Goal: Task Accomplishment & Management: Manage account settings

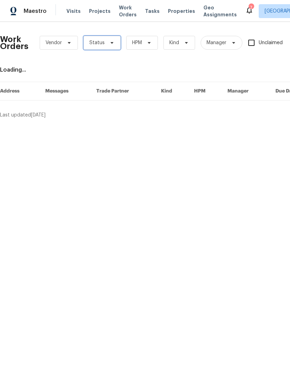
click at [112, 38] on span "Status" at bounding box center [101, 43] width 37 height 14
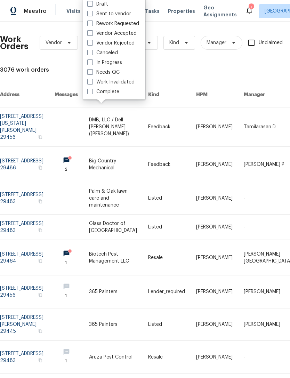
click at [91, 71] on span at bounding box center [90, 72] width 6 height 6
click at [91, 71] on input "Needs QC" at bounding box center [89, 71] width 5 height 5
checkbox input "true"
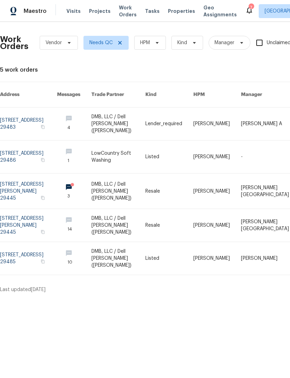
click at [57, 147] on link at bounding box center [28, 157] width 57 height 33
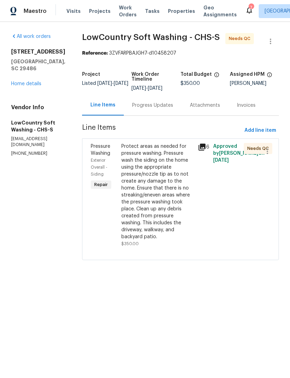
click at [155, 168] on div "Protect areas as needed for pressure washing. Pressure wash the siding on the h…" at bounding box center [157, 191] width 72 height 97
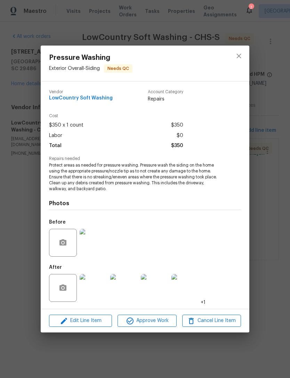
click at [99, 289] on img at bounding box center [94, 288] width 28 height 28
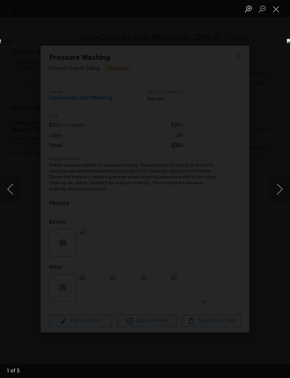
click at [277, 190] on button "Next image" at bounding box center [279, 189] width 21 height 28
click at [278, 189] on button "Next image" at bounding box center [279, 189] width 21 height 28
click at [276, 188] on button "Next image" at bounding box center [279, 189] width 21 height 28
click at [279, 189] on button "Next image" at bounding box center [279, 189] width 21 height 28
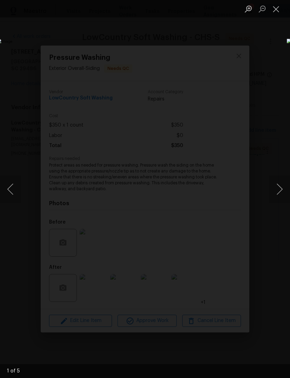
click at [275, 8] on button "Close lightbox" at bounding box center [276, 9] width 14 height 12
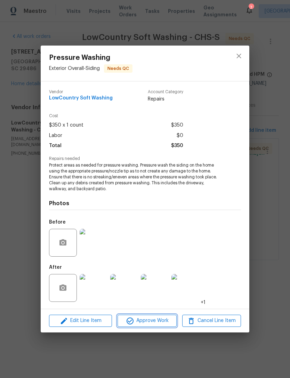
click at [155, 320] on span "Approve Work" at bounding box center [147, 321] width 55 height 9
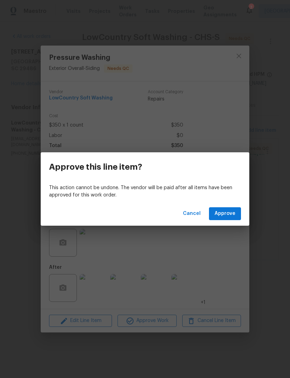
click at [232, 205] on div "Cancel Approve" at bounding box center [145, 214] width 209 height 24
click at [225, 215] on span "Approve" at bounding box center [225, 213] width 21 height 9
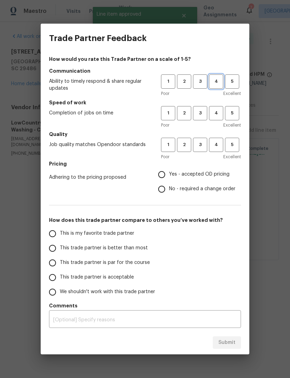
click at [213, 82] on span "4" at bounding box center [216, 82] width 13 height 8
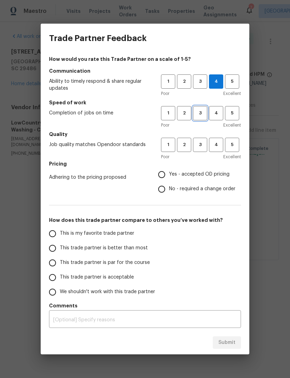
click at [200, 112] on span "3" at bounding box center [200, 113] width 13 height 8
click at [201, 142] on span "3" at bounding box center [200, 145] width 13 height 8
click at [162, 175] on input "Yes - accepted OD pricing" at bounding box center [161, 174] width 15 height 15
radio input "true"
click at [55, 248] on input "This trade partner is better than most" at bounding box center [52, 248] width 15 height 15
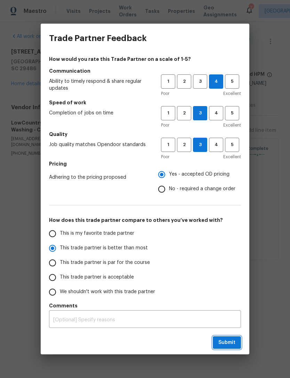
click at [230, 343] on span "Submit" at bounding box center [226, 343] width 17 height 9
radio input "true"
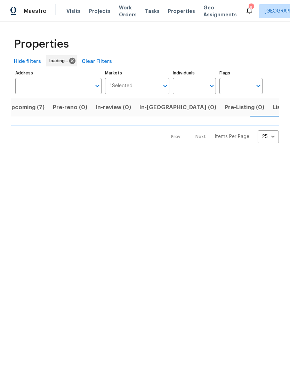
scroll to position [0, 16]
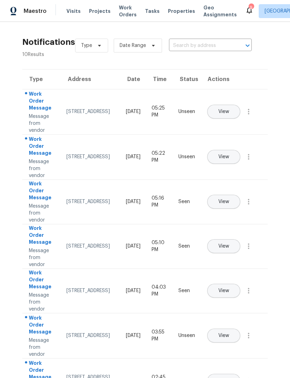
click at [123, 11] on span "Work Orders" at bounding box center [128, 11] width 18 height 14
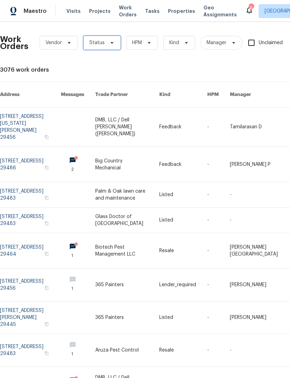
click at [113, 47] on span "Status" at bounding box center [101, 43] width 37 height 14
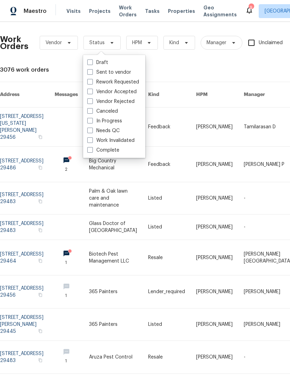
click at [92, 132] on span at bounding box center [90, 131] width 6 height 6
click at [92, 132] on input "Needs QC" at bounding box center [89, 129] width 5 height 5
checkbox input "true"
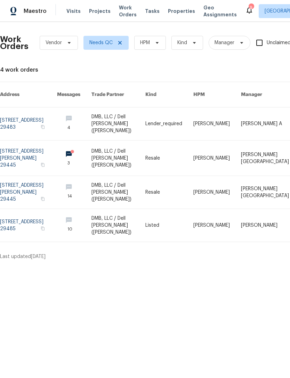
click at [13, 220] on link at bounding box center [28, 225] width 57 height 33
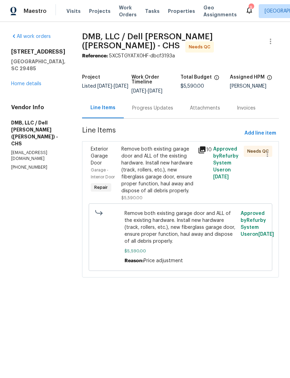
click at [182, 228] on span "Remove both existing garage door and ALL of the existing hardware. Install new …" at bounding box center [181, 227] width 112 height 35
click at [188, 222] on span "Remove both existing garage door and ALL of the existing hardware. Install new …" at bounding box center [181, 227] width 112 height 35
click at [166, 158] on div "Remove both existing garage door and ALL of the existing hardware. Install new …" at bounding box center [157, 170] width 72 height 49
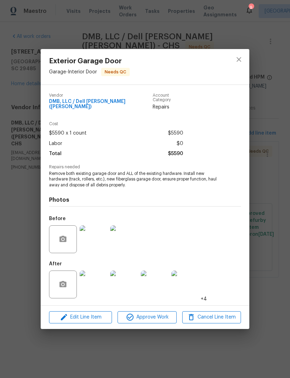
click at [99, 236] on img at bounding box center [94, 239] width 28 height 28
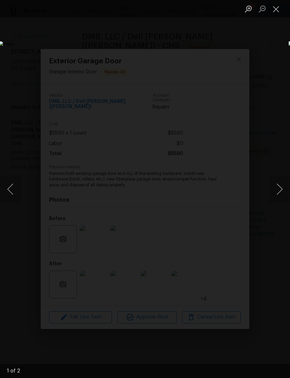
click at [279, 196] on button "Next image" at bounding box center [279, 189] width 21 height 28
click at [276, 8] on button "Close lightbox" at bounding box center [276, 9] width 14 height 12
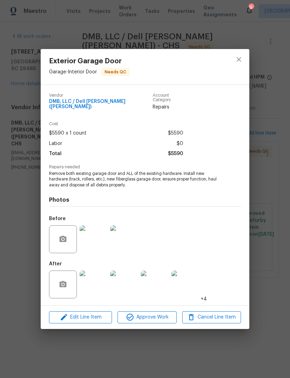
click at [89, 280] on img at bounding box center [94, 285] width 28 height 28
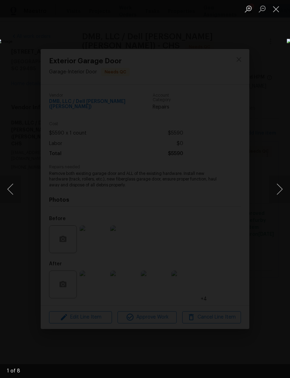
click at [276, 192] on button "Next image" at bounding box center [279, 189] width 21 height 28
click at [278, 190] on button "Next image" at bounding box center [279, 189] width 21 height 28
click at [278, 189] on button "Next image" at bounding box center [279, 189] width 21 height 28
click at [275, 11] on button "Close lightbox" at bounding box center [276, 9] width 14 height 12
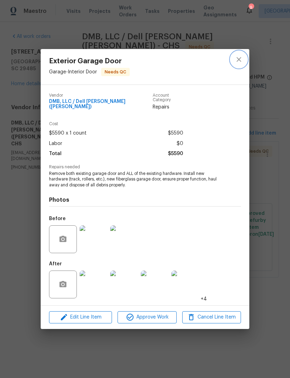
click at [240, 61] on icon "close" at bounding box center [239, 59] width 5 height 5
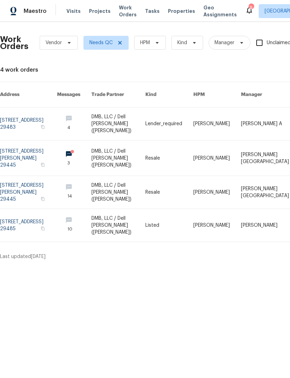
click at [19, 184] on link at bounding box center [28, 192] width 57 height 33
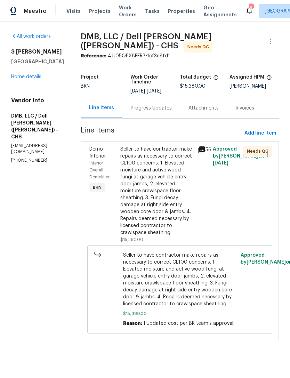
click at [165, 260] on span "Seller to have contractor make repairs as necessary to correct CL100 concerns. …" at bounding box center [179, 280] width 113 height 56
click at [164, 262] on span "Seller to have contractor make repairs as necessary to correct CL100 concerns. …" at bounding box center [179, 280] width 113 height 56
click at [164, 173] on div "Seller to have contractor make repairs as necessary to correct CL100 concerns. …" at bounding box center [156, 191] width 73 height 90
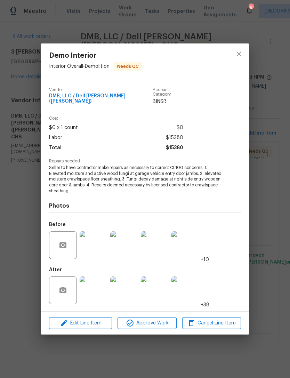
click at [100, 240] on img at bounding box center [94, 245] width 28 height 28
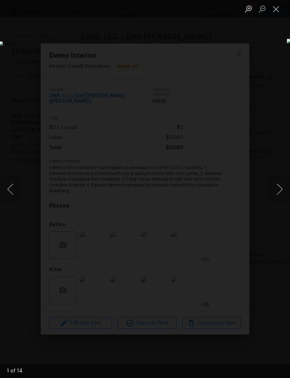
click at [278, 188] on button "Next image" at bounding box center [279, 189] width 21 height 28
click at [276, 189] on button "Next image" at bounding box center [279, 189] width 21 height 28
click at [278, 187] on button "Next image" at bounding box center [279, 189] width 21 height 28
click at [277, 10] on button "Close lightbox" at bounding box center [276, 9] width 14 height 12
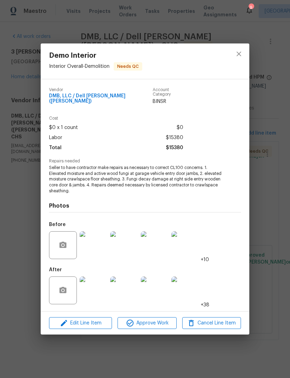
click at [98, 293] on img at bounding box center [94, 291] width 28 height 28
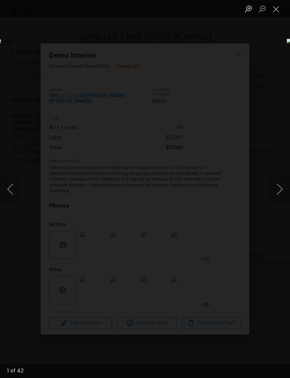
click at [276, 190] on button "Next image" at bounding box center [279, 189] width 21 height 28
click at [274, 191] on button "Next image" at bounding box center [279, 189] width 21 height 28
click at [277, 190] on button "Next image" at bounding box center [279, 189] width 21 height 28
click at [276, 189] on button "Next image" at bounding box center [279, 189] width 21 height 28
click at [278, 186] on button "Next image" at bounding box center [279, 189] width 21 height 28
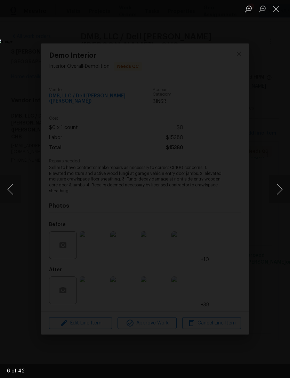
click at [278, 190] on button "Next image" at bounding box center [279, 189] width 21 height 28
click at [280, 9] on button "Close lightbox" at bounding box center [276, 9] width 14 height 12
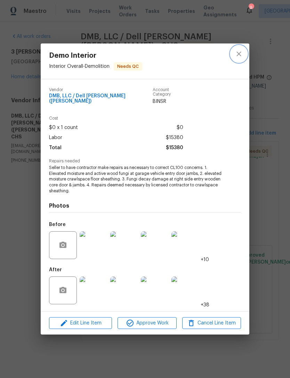
click at [241, 53] on icon "close" at bounding box center [239, 54] width 8 height 8
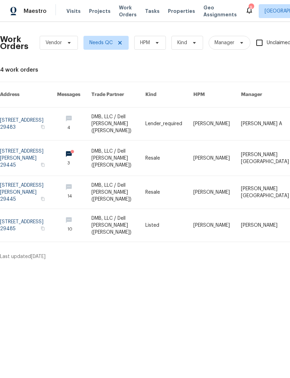
click at [44, 148] on link at bounding box center [28, 158] width 57 height 35
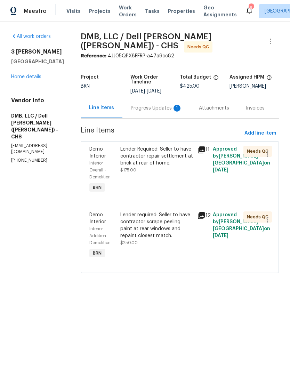
click at [122, 156] on div "Lender Required: Seller to have contractor repair settlement at brick at rear o…" at bounding box center [156, 156] width 73 height 21
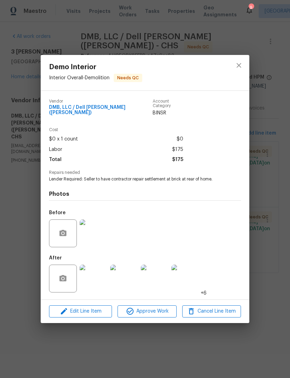
click at [89, 274] on img at bounding box center [94, 279] width 28 height 28
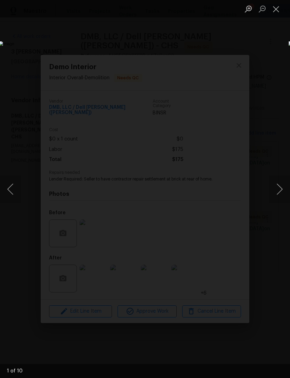
click at [277, 184] on button "Next image" at bounding box center [279, 189] width 21 height 28
click at [274, 183] on button "Next image" at bounding box center [279, 189] width 21 height 28
click at [276, 188] on button "Next image" at bounding box center [279, 189] width 21 height 28
click at [277, 187] on button "Next image" at bounding box center [279, 189] width 21 height 28
click at [277, 191] on button "Next image" at bounding box center [279, 189] width 21 height 28
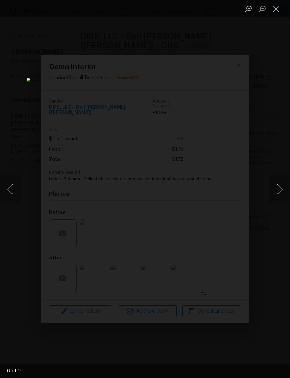
click at [277, 189] on button "Next image" at bounding box center [279, 189] width 21 height 28
click at [280, 10] on button "Close lightbox" at bounding box center [276, 9] width 14 height 12
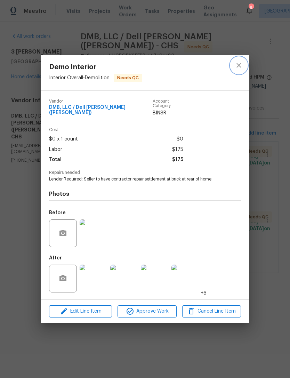
click at [242, 68] on icon "close" at bounding box center [239, 65] width 8 height 8
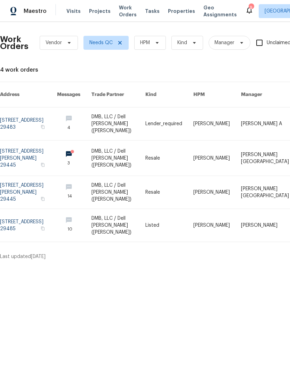
click at [14, 116] on link at bounding box center [28, 124] width 57 height 33
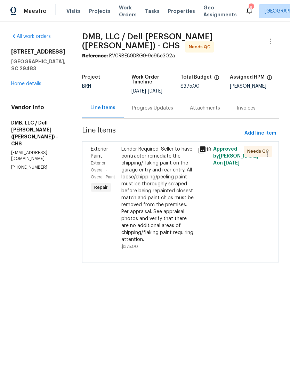
click at [139, 178] on div "Lender Required: Seller to have contractor remediate the chipping/flaking paint…" at bounding box center [157, 194] width 72 height 97
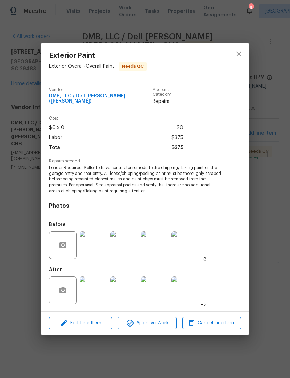
click at [92, 241] on img at bounding box center [94, 245] width 28 height 28
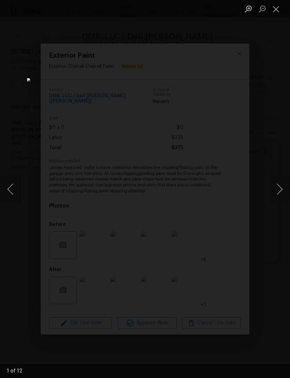
click at [277, 184] on button "Next image" at bounding box center [279, 189] width 21 height 28
click at [278, 185] on button "Next image" at bounding box center [279, 189] width 21 height 28
click at [279, 9] on button "Close lightbox" at bounding box center [276, 9] width 14 height 12
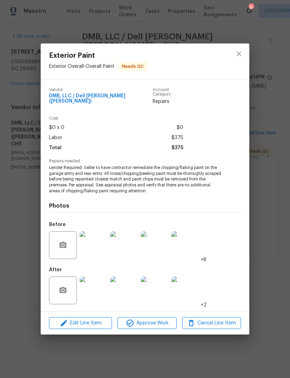
click at [92, 293] on img at bounding box center [94, 291] width 28 height 28
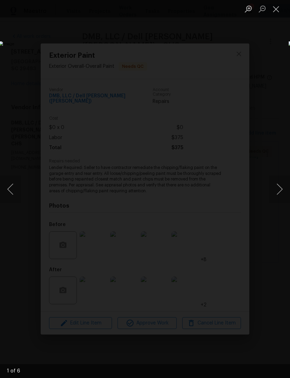
click at [279, 185] on button "Next image" at bounding box center [279, 189] width 21 height 28
click at [277, 187] on button "Next image" at bounding box center [279, 189] width 21 height 28
click at [277, 189] on button "Next image" at bounding box center [279, 189] width 21 height 28
click at [279, 190] on button "Next image" at bounding box center [279, 189] width 21 height 28
click at [277, 193] on button "Next image" at bounding box center [279, 189] width 21 height 28
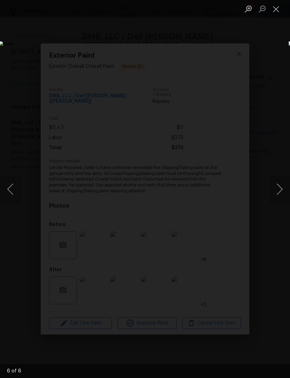
click at [278, 8] on button "Close lightbox" at bounding box center [276, 9] width 14 height 12
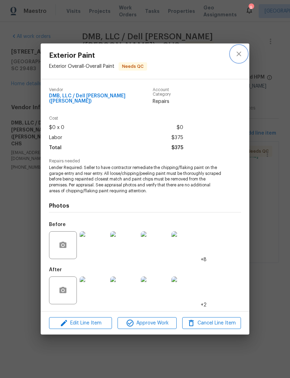
click at [240, 61] on button "close" at bounding box center [239, 54] width 17 height 17
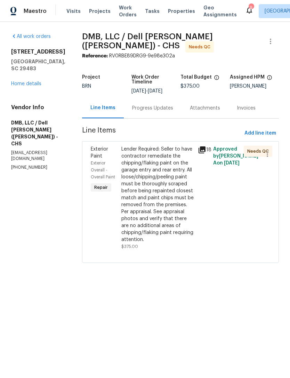
click at [169, 9] on span "Properties" at bounding box center [181, 11] width 27 height 7
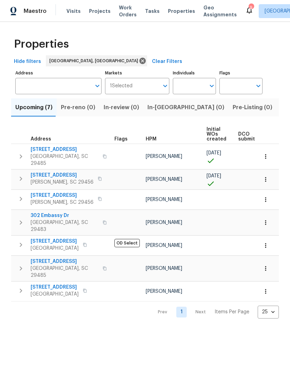
click at [69, 12] on span "Visits" at bounding box center [73, 11] width 14 height 7
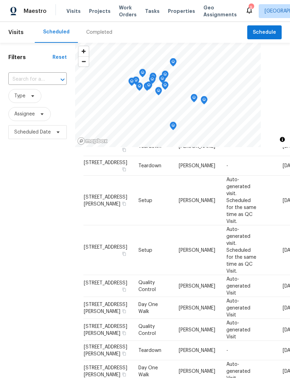
scroll to position [176, 0]
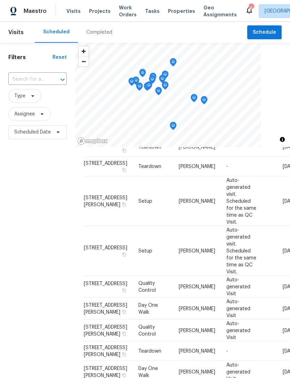
click at [168, 8] on span "Properties" at bounding box center [181, 11] width 27 height 7
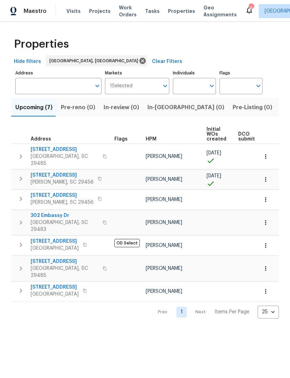
click at [36, 179] on span "Ladson, SC 29456" at bounding box center [62, 182] width 63 height 7
click at [72, 14] on span "Visits" at bounding box center [73, 11] width 14 height 7
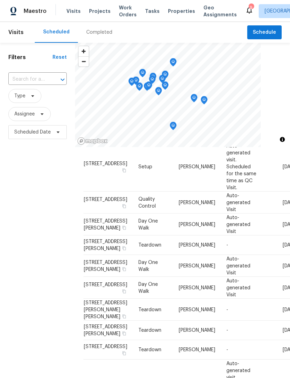
scroll to position [233, 0]
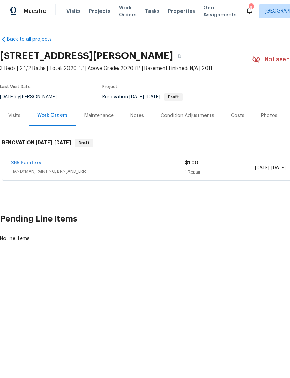
click at [233, 119] on div "Costs" at bounding box center [238, 115] width 14 height 7
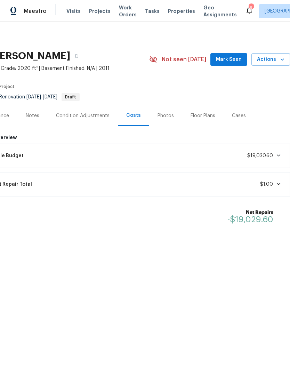
scroll to position [0, 103]
click at [34, 115] on div "Notes" at bounding box center [33, 115] width 14 height 7
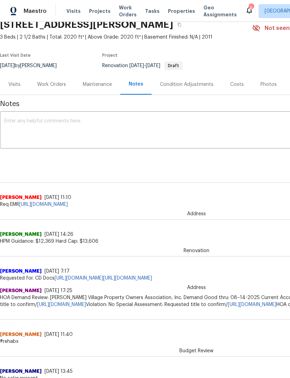
scroll to position [32, 0]
click at [58, 81] on div "Work Orders" at bounding box center [51, 84] width 29 height 7
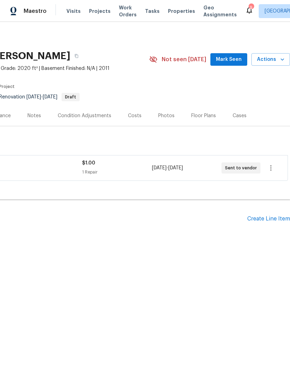
scroll to position [0, 103]
click at [266, 218] on div "Create Line Item" at bounding box center [268, 219] width 43 height 7
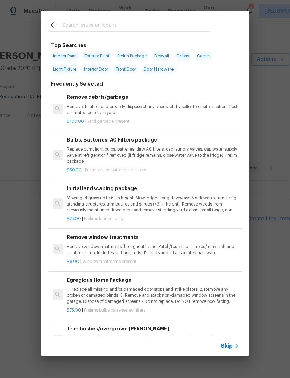
click at [139, 198] on p "Mowing of grass up to 6" in height. Mow, edge along driveways & sidewalks, trim…" at bounding box center [153, 204] width 173 height 18
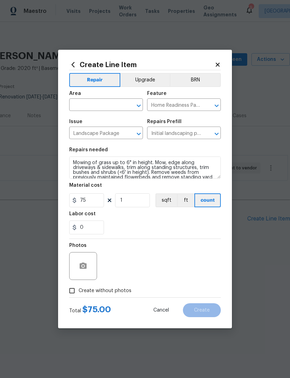
click at [110, 98] on div "Area" at bounding box center [106, 95] width 74 height 9
click at [109, 110] on input "text" at bounding box center [96, 105] width 54 height 11
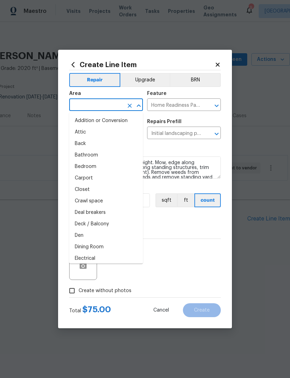
click at [108, 103] on input "text" at bounding box center [96, 105] width 54 height 11
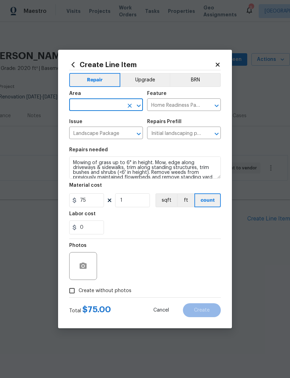
click at [118, 102] on input "text" at bounding box center [96, 105] width 54 height 11
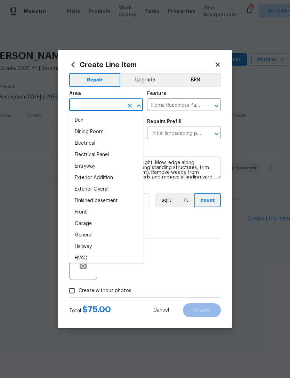
scroll to position [117, 0]
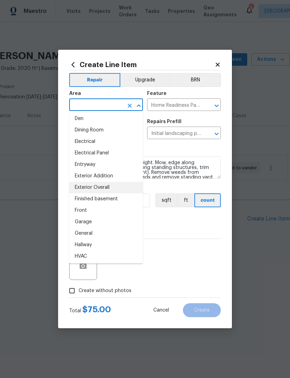
click at [110, 186] on li "Exterior Overall" at bounding box center [106, 187] width 74 height 11
type input "Exterior Overall"
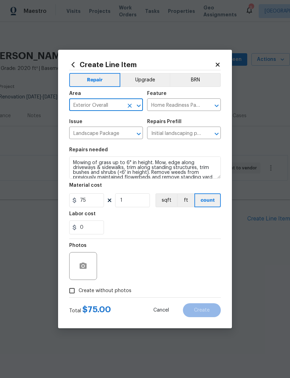
click at [217, 63] on icon at bounding box center [218, 65] width 4 height 4
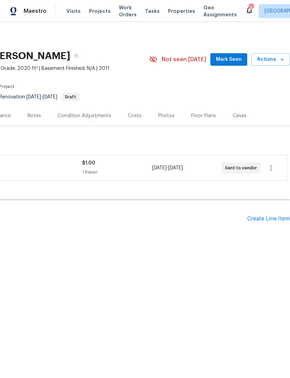
click at [269, 216] on div "Create Line Item" at bounding box center [268, 219] width 43 height 7
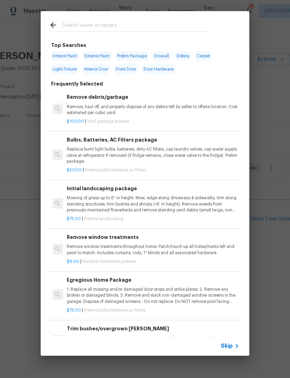
scroll to position [0, 0]
click at [97, 25] on input "text" at bounding box center [136, 26] width 148 height 10
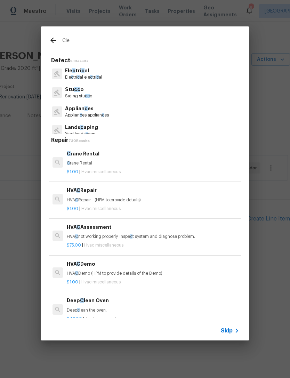
type input "Clea"
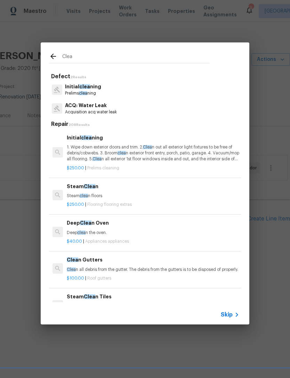
click at [151, 153] on p "1. Wipe down exterior doors and trim. 2. Clea n out all exterior light fixtures…" at bounding box center [153, 153] width 173 height 18
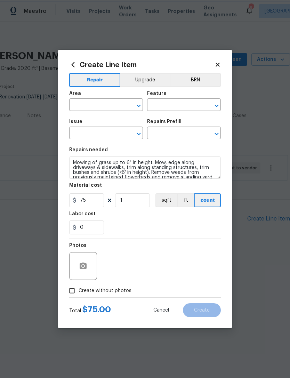
type input "Exterior Overall"
type input "Home Readiness Packages"
type input "Initial cleaning"
type input "Initial cleaning $250.00"
type textarea "1. Wipe down exterior doors and trim. 2. Clean out all exterior light fixtures …"
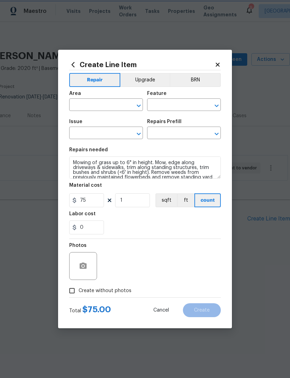
type input "250"
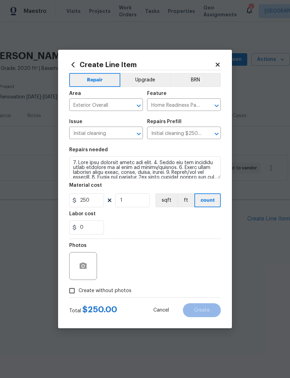
click at [158, 155] on div "Repairs needed" at bounding box center [145, 152] width 152 height 9
click at [114, 105] on input "Exterior Overall" at bounding box center [96, 105] width 54 height 11
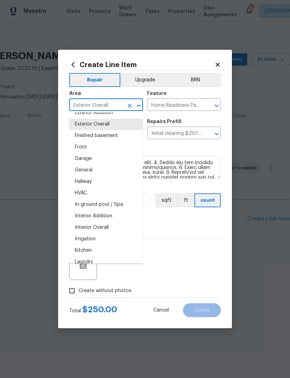
scroll to position [185, 0]
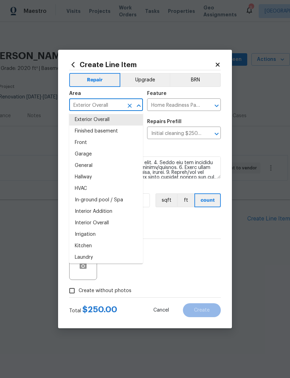
click at [115, 219] on li "Interior Overall" at bounding box center [106, 222] width 74 height 11
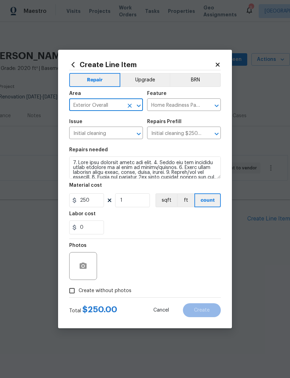
type input "Interior Overall"
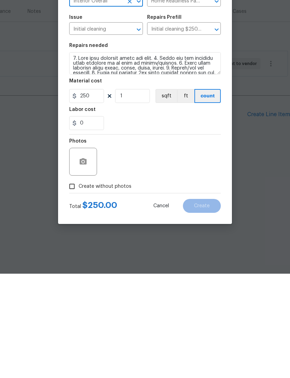
click at [75, 284] on input "Create without photos" at bounding box center [71, 290] width 13 height 13
checkbox input "true"
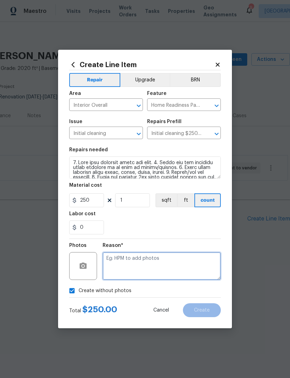
click at [144, 257] on textarea at bounding box center [162, 266] width 118 height 28
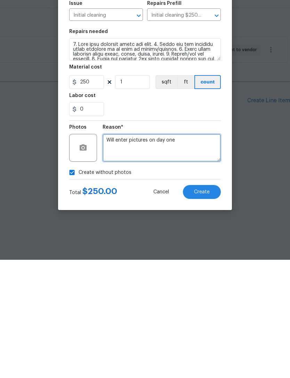
type textarea "Will enter pictures on day one"
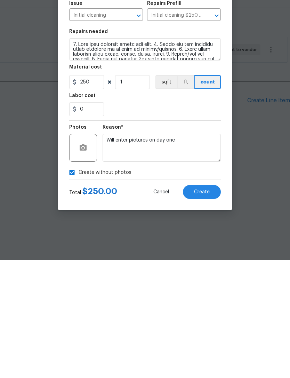
click at [205, 303] on button "Create" at bounding box center [202, 310] width 38 height 14
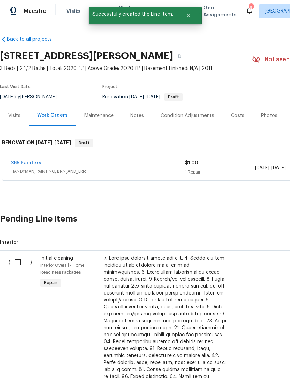
scroll to position [0, 0]
click at [17, 262] on input "checkbox" at bounding box center [20, 262] width 20 height 15
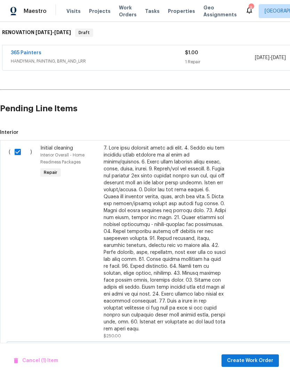
scroll to position [110, 0]
click at [247, 362] on span "Create Work Order" at bounding box center [250, 361] width 46 height 9
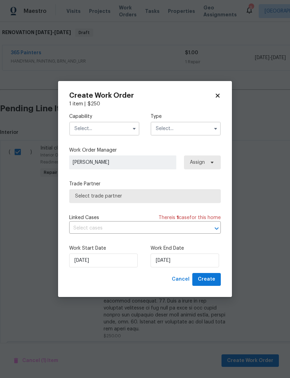
click at [146, 198] on span "Select trade partner" at bounding box center [145, 196] width 140 height 7
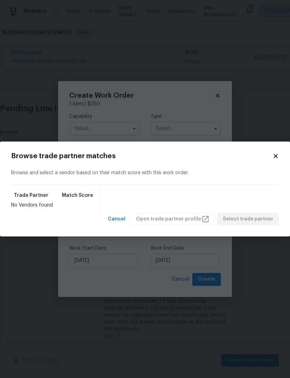
click at [273, 160] on div "Browse trade partner matches Browse and select a vendor based on their match sc…" at bounding box center [145, 189] width 268 height 73
click at [272, 160] on div "Browse trade partner matches Browse and select a vendor based on their match sc…" at bounding box center [145, 189] width 268 height 73
click at [275, 158] on icon at bounding box center [276, 156] width 4 height 4
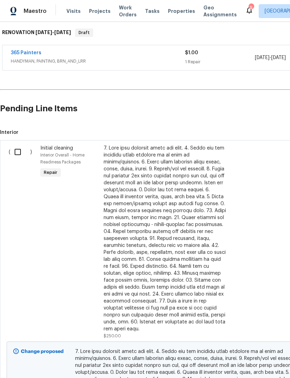
click at [20, 152] on input "checkbox" at bounding box center [20, 152] width 20 height 15
checkbox input "true"
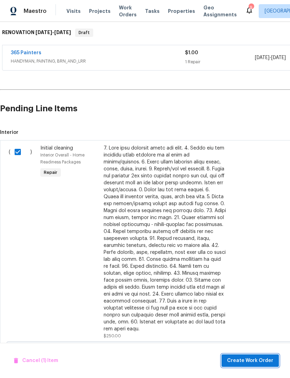
click at [258, 358] on span "Create Work Order" at bounding box center [250, 361] width 46 height 9
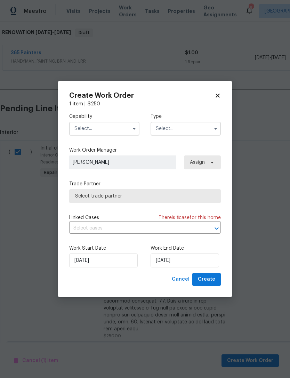
click at [106, 127] on input "text" at bounding box center [104, 129] width 70 height 14
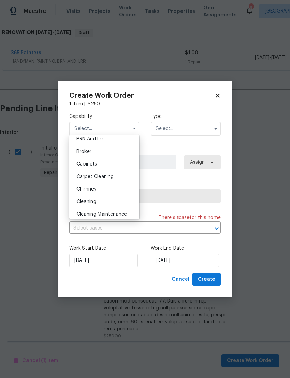
scroll to position [45, 0]
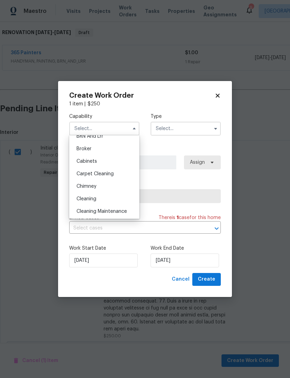
click at [106, 201] on div "Cleaning" at bounding box center [104, 199] width 67 height 13
type input "Cleaning"
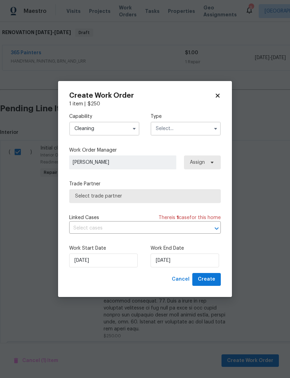
click at [194, 127] on input "text" at bounding box center [186, 129] width 70 height 14
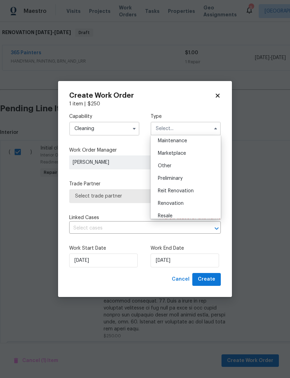
scroll to position [118, 0]
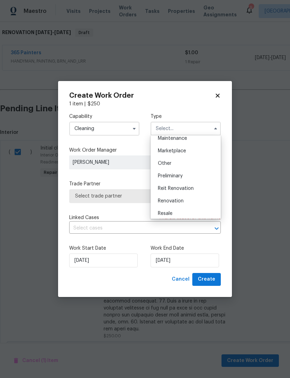
click at [185, 200] on div "Renovation" at bounding box center [185, 201] width 67 height 13
type input "Renovation"
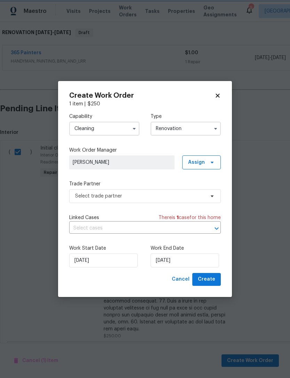
scroll to position [0, 0]
click at [180, 255] on input "9/5/2025" at bounding box center [185, 261] width 69 height 14
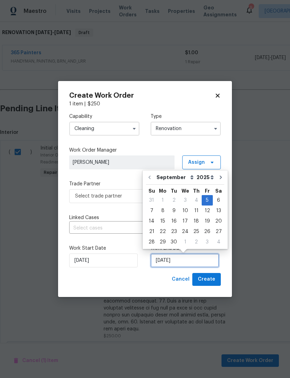
scroll to position [13, 0]
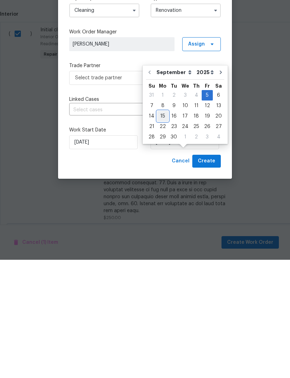
click at [164, 230] on div "15" at bounding box center [162, 235] width 11 height 10
type input "9/15/2025"
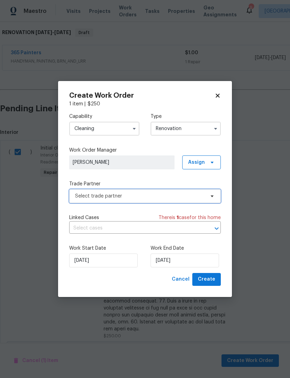
click at [208, 192] on span "Select trade partner" at bounding box center [145, 196] width 152 height 14
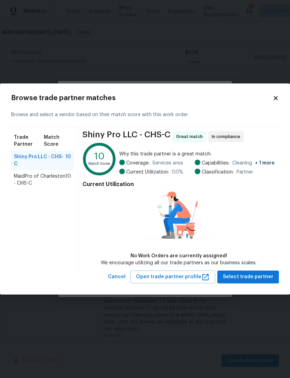
click at [39, 173] on span "MaidPro of Charleston - CHS-C" at bounding box center [39, 180] width 51 height 14
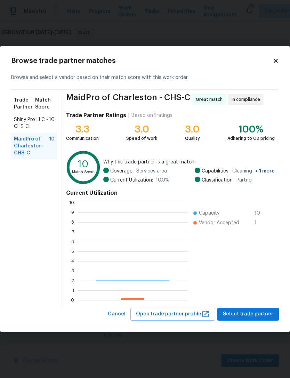
scroll to position [97, 110]
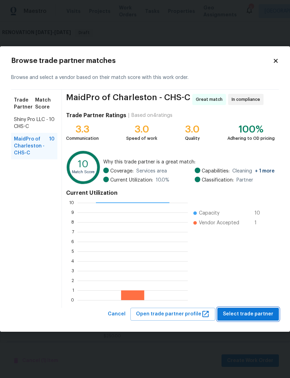
click at [250, 311] on span "Select trade partner" at bounding box center [248, 314] width 50 height 9
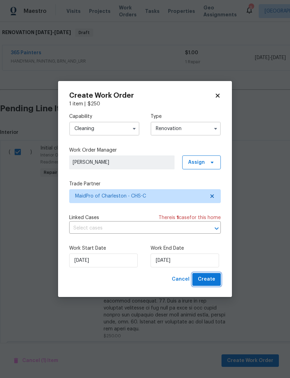
click at [212, 280] on span "Create" at bounding box center [206, 279] width 17 height 9
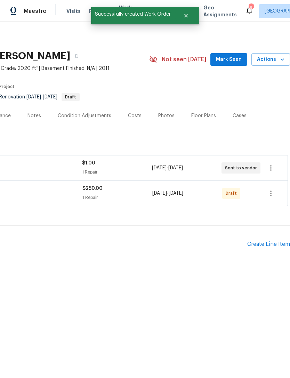
scroll to position [0, 103]
click at [270, 192] on icon "button" at bounding box center [271, 193] width 8 height 8
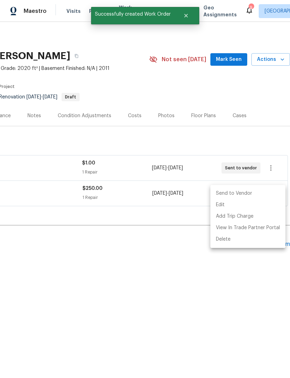
click at [212, 276] on div at bounding box center [145, 189] width 290 height 378
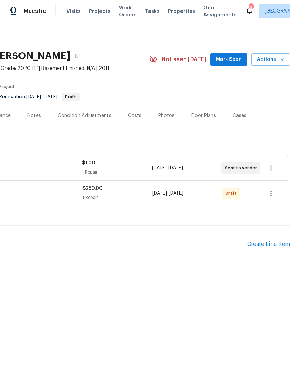
click at [169, 13] on span "Properties" at bounding box center [181, 11] width 27 height 7
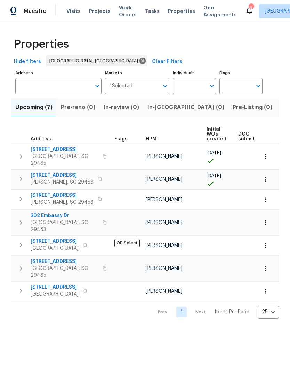
click at [76, 8] on span "Visits" at bounding box center [73, 11] width 14 height 7
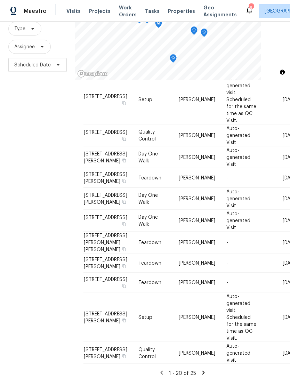
scroll to position [23, 0]
click at [0, 0] on icon at bounding box center [0, 0] width 0 height 0
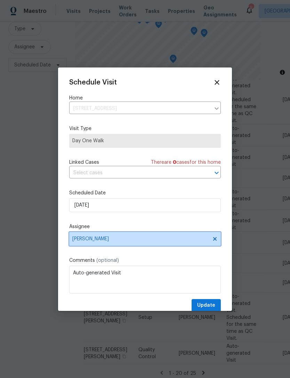
click at [156, 240] on span "[PERSON_NAME]" at bounding box center [140, 239] width 136 height 6
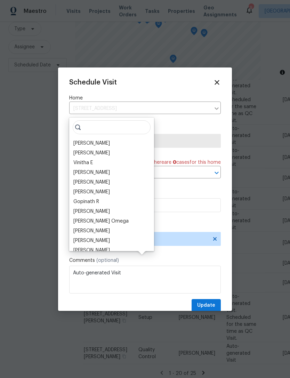
click at [111, 138] on div "[PERSON_NAME]" at bounding box center [111, 143] width 81 height 10
click at [117, 120] on input "search" at bounding box center [112, 127] width 78 height 14
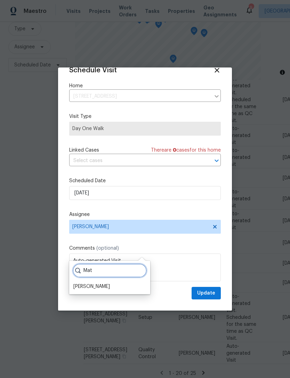
scroll to position [14, 0]
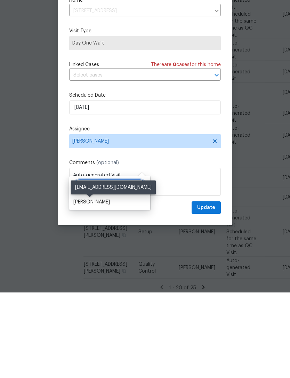
type input "Mat"
click at [103, 284] on div "[PERSON_NAME]" at bounding box center [91, 287] width 37 height 7
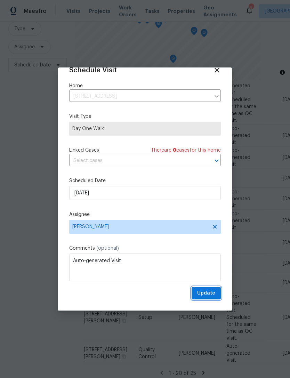
click at [212, 295] on span "Update" at bounding box center [206, 293] width 18 height 9
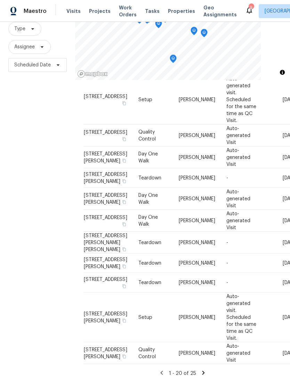
scroll to position [0, 0]
click at [172, 11] on span "Properties" at bounding box center [181, 11] width 27 height 7
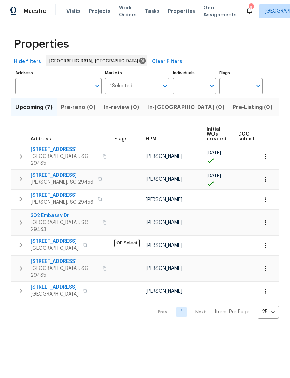
click at [268, 219] on icon "button" at bounding box center [265, 222] width 7 height 7
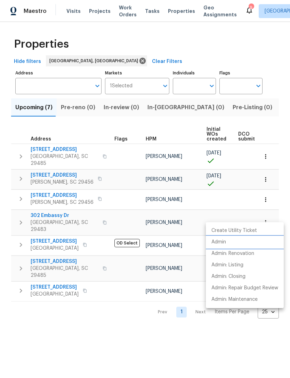
click at [223, 243] on p "Admin" at bounding box center [219, 242] width 15 height 7
